Goal: Task Accomplishment & Management: Complete application form

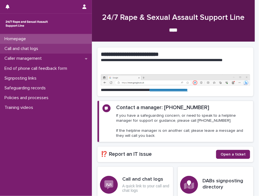
click at [16, 46] on p "Call and chat logs" at bounding box center [22, 48] width 40 height 5
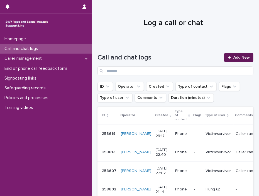
click at [238, 56] on span "Add New" at bounding box center [241, 57] width 16 height 4
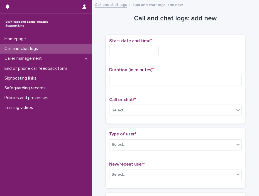
click at [122, 48] on input "text" at bounding box center [134, 51] width 50 height 10
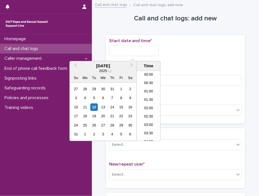
scroll to position [279, 0]
click at [146, 103] on li "18:30" at bounding box center [149, 106] width 24 height 8
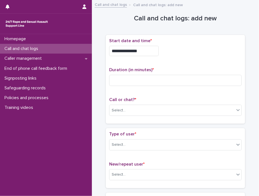
click at [158, 49] on input "**********" at bounding box center [134, 51] width 50 height 10
click at [156, 49] on input "**********" at bounding box center [134, 51] width 50 height 10
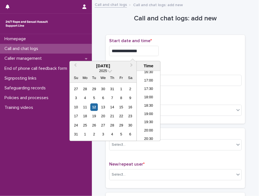
type input "**********"
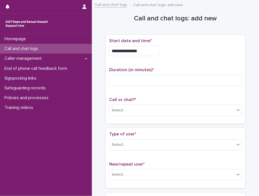
drag, startPoint x: 197, startPoint y: 54, endPoint x: 189, endPoint y: 58, distance: 9.4
click at [197, 53] on div "**********" at bounding box center [175, 51] width 133 height 10
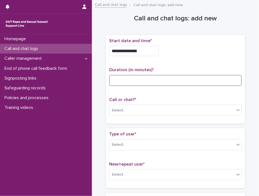
click at [141, 82] on input at bounding box center [175, 80] width 133 height 11
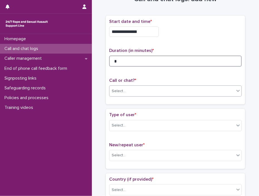
scroll to position [56, 0]
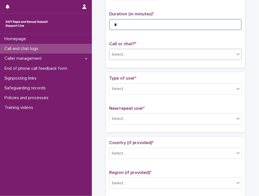
type input "*"
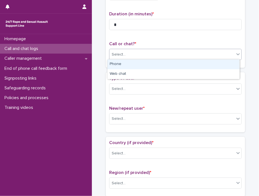
click at [235, 54] on icon at bounding box center [238, 54] width 6 height 6
click at [155, 62] on div "Phone" at bounding box center [174, 64] width 132 height 10
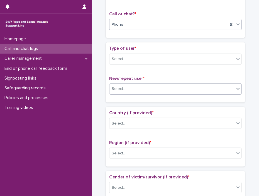
scroll to position [111, 0]
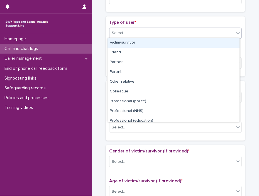
click at [237, 34] on icon at bounding box center [238, 33] width 6 height 6
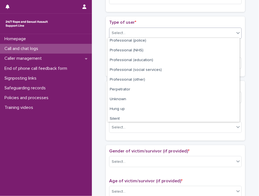
scroll to position [62, 0]
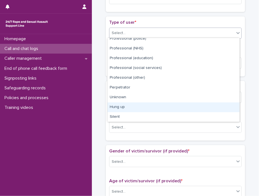
click at [123, 105] on div "Hung up" at bounding box center [174, 107] width 132 height 10
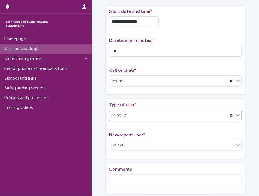
scroll to position [57, 0]
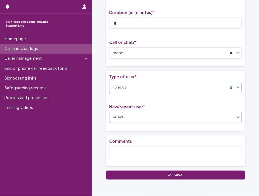
click at [236, 114] on icon at bounding box center [238, 117] width 6 height 6
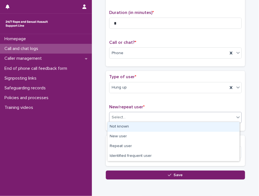
click at [128, 126] on div "Not known" at bounding box center [174, 127] width 132 height 10
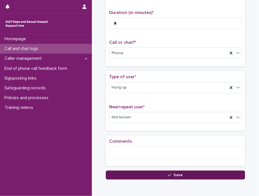
click at [182, 173] on button "Save" at bounding box center [175, 174] width 139 height 9
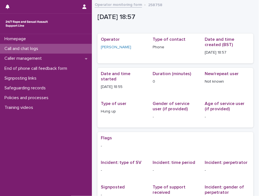
click at [16, 47] on p "Call and chat logs" at bounding box center [22, 48] width 40 height 5
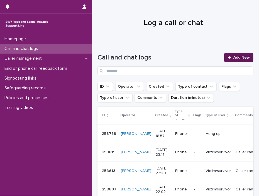
click at [238, 56] on span "Add New" at bounding box center [241, 57] width 16 height 4
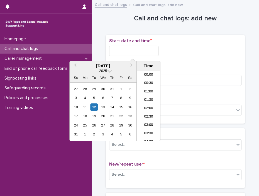
click at [119, 50] on input "text" at bounding box center [134, 51] width 50 height 10
click at [145, 103] on li "18:30" at bounding box center [149, 106] width 24 height 8
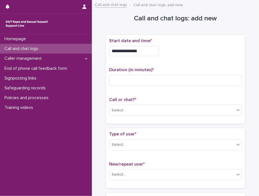
click at [145, 51] on input "**********" at bounding box center [134, 51] width 50 height 10
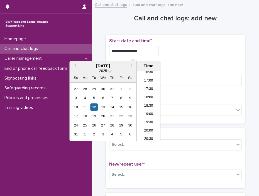
type input "**********"
click at [172, 45] on div "**********" at bounding box center [175, 49] width 133 height 22
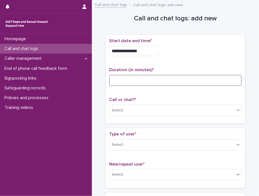
click at [121, 75] on input at bounding box center [175, 80] width 133 height 11
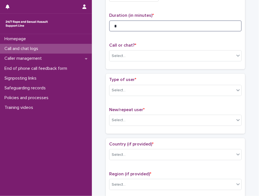
scroll to position [56, 0]
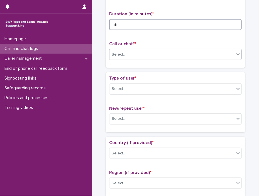
type input "*"
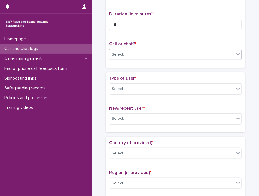
click at [238, 55] on icon at bounding box center [238, 54] width 6 height 6
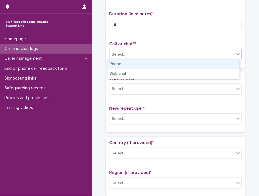
click at [133, 63] on div "Phone" at bounding box center [174, 64] width 132 height 10
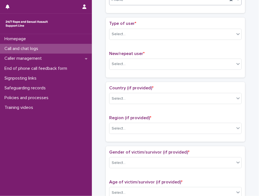
scroll to position [111, 0]
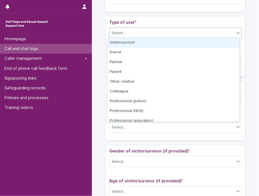
click at [236, 32] on icon at bounding box center [237, 33] width 3 height 2
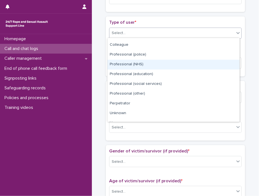
scroll to position [56, 0]
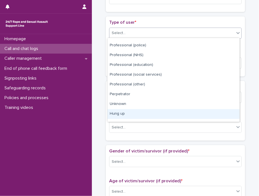
click at [123, 111] on div "Hung up" at bounding box center [174, 114] width 132 height 10
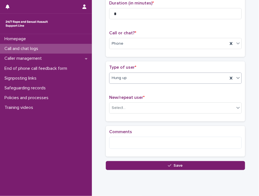
scroll to position [83, 0]
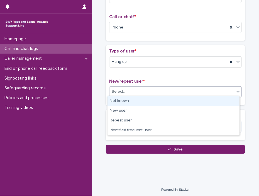
click at [236, 92] on icon at bounding box center [238, 92] width 6 height 6
click at [127, 101] on div "Not known" at bounding box center [174, 101] width 132 height 10
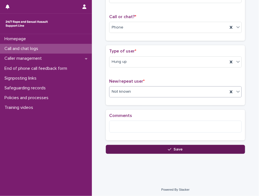
click at [175, 147] on span "Save" at bounding box center [178, 149] width 9 height 4
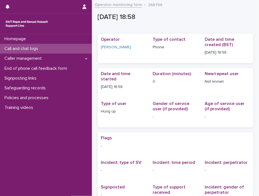
click at [25, 47] on p "Call and chat logs" at bounding box center [22, 48] width 40 height 5
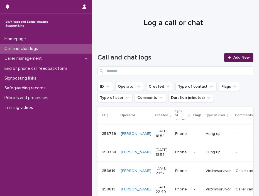
click at [233, 55] on span "Add New" at bounding box center [241, 57] width 16 height 4
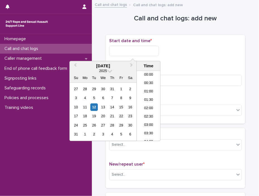
click at [112, 49] on input "text" at bounding box center [134, 51] width 50 height 10
click at [147, 103] on li "19:00" at bounding box center [149, 106] width 24 height 8
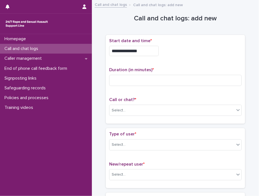
click at [152, 51] on input "**********" at bounding box center [134, 51] width 50 height 10
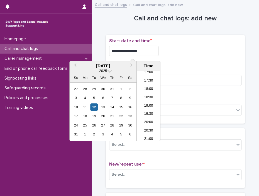
type input "**********"
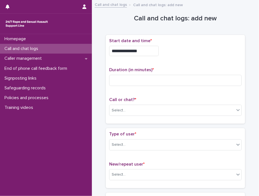
click at [193, 55] on div "**********" at bounding box center [175, 49] width 133 height 22
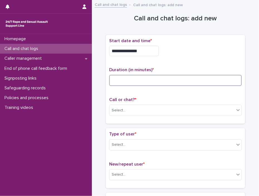
click at [144, 78] on input at bounding box center [175, 80] width 133 height 11
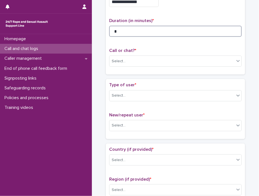
scroll to position [56, 0]
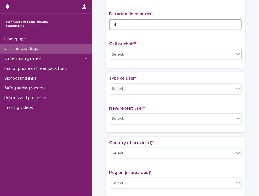
type input "*"
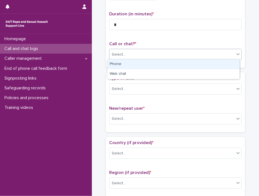
click at [237, 52] on icon at bounding box center [238, 54] width 6 height 6
click at [122, 64] on div "Phone" at bounding box center [174, 64] width 132 height 10
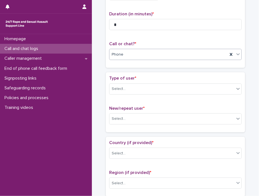
scroll to position [84, 0]
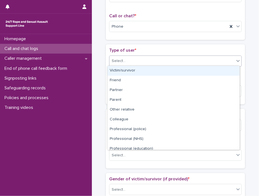
click at [235, 60] on icon at bounding box center [238, 61] width 6 height 6
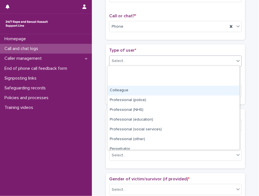
scroll to position [62, 0]
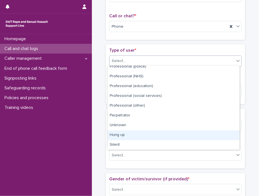
click at [126, 133] on div "Hung up" at bounding box center [174, 135] width 132 height 10
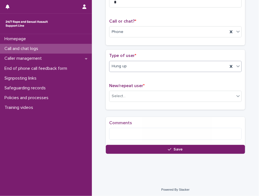
scroll to position [83, 0]
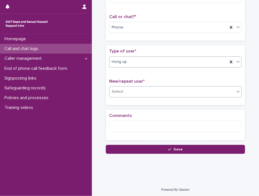
click at [238, 92] on icon at bounding box center [238, 92] width 6 height 6
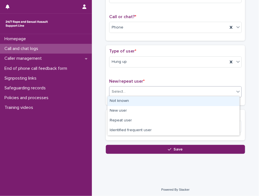
click at [123, 101] on div "Not known" at bounding box center [174, 101] width 132 height 10
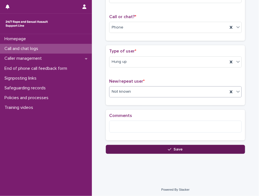
click at [175, 147] on span "Save" at bounding box center [178, 149] width 9 height 4
click at [175, 146] on div "Loading... Saving…" at bounding box center [175, 54] width 139 height 198
